Goal: Information Seeking & Learning: Find specific fact

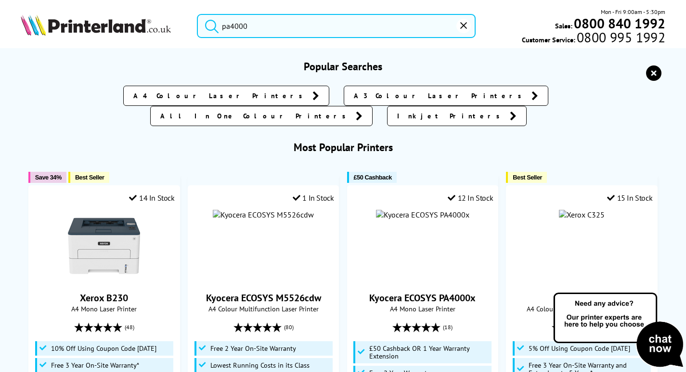
click at [257, 25] on input "pa4000" at bounding box center [336, 26] width 279 height 24
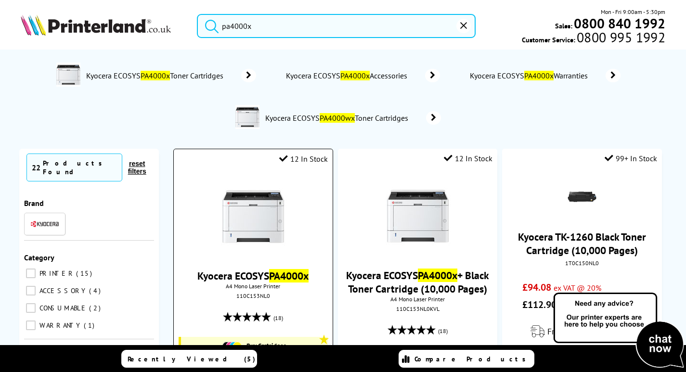
type input "pa4000x"
click at [274, 221] on img at bounding box center [253, 217] width 72 height 72
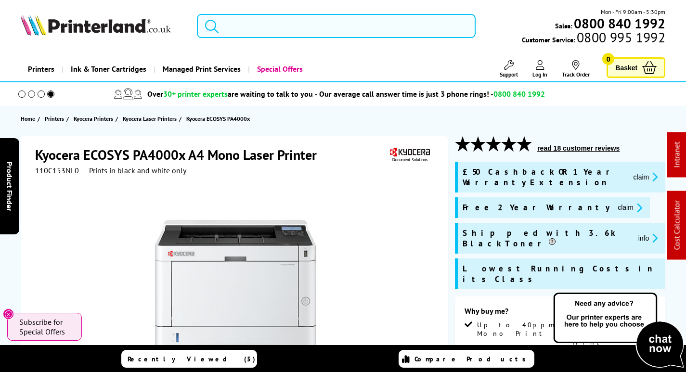
click at [291, 21] on input "search" at bounding box center [336, 26] width 279 height 24
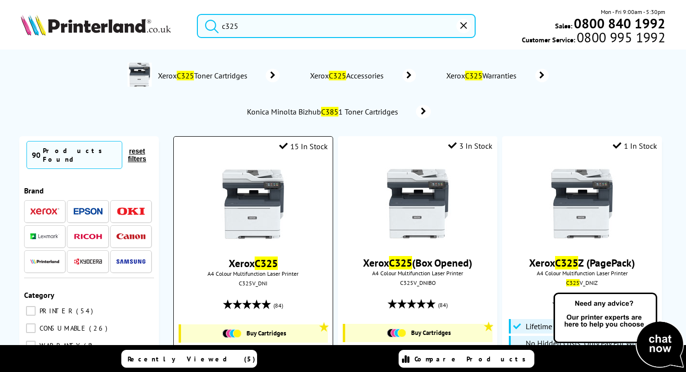
type input "c325"
click at [262, 203] on img at bounding box center [253, 204] width 72 height 72
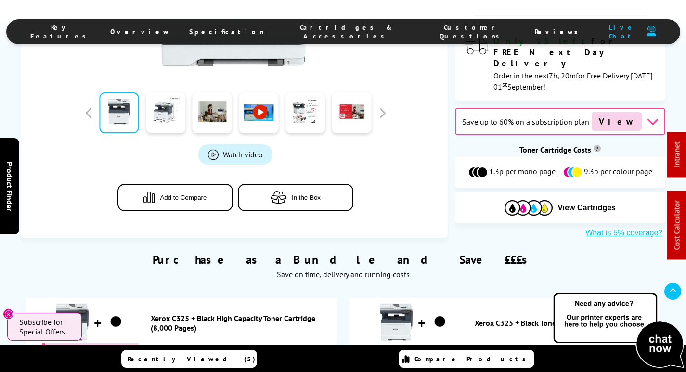
click at [333, 32] on span "Cartridges & Accessories" at bounding box center [347, 31] width 126 height 17
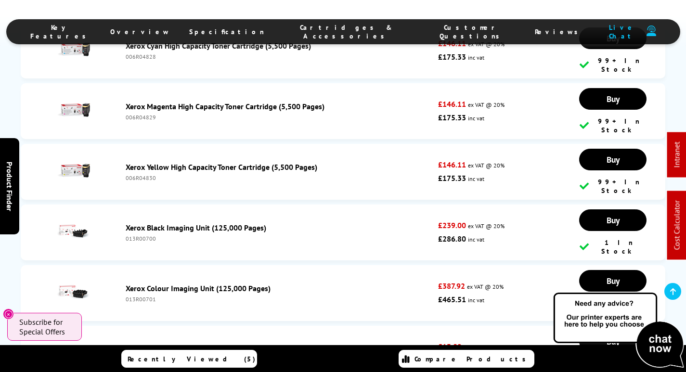
scroll to position [4064, 0]
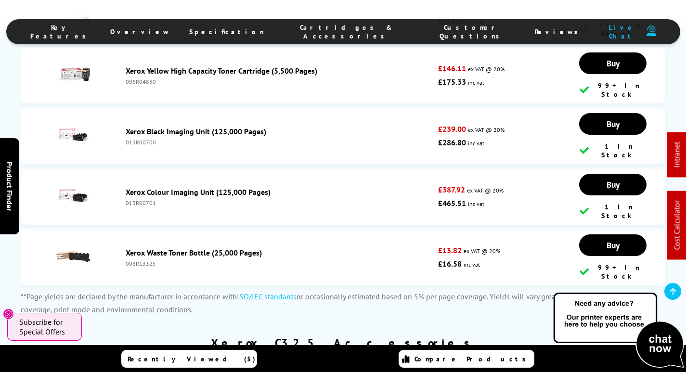
copy div "097N02468"
